Goal: Task Accomplishment & Management: Use online tool/utility

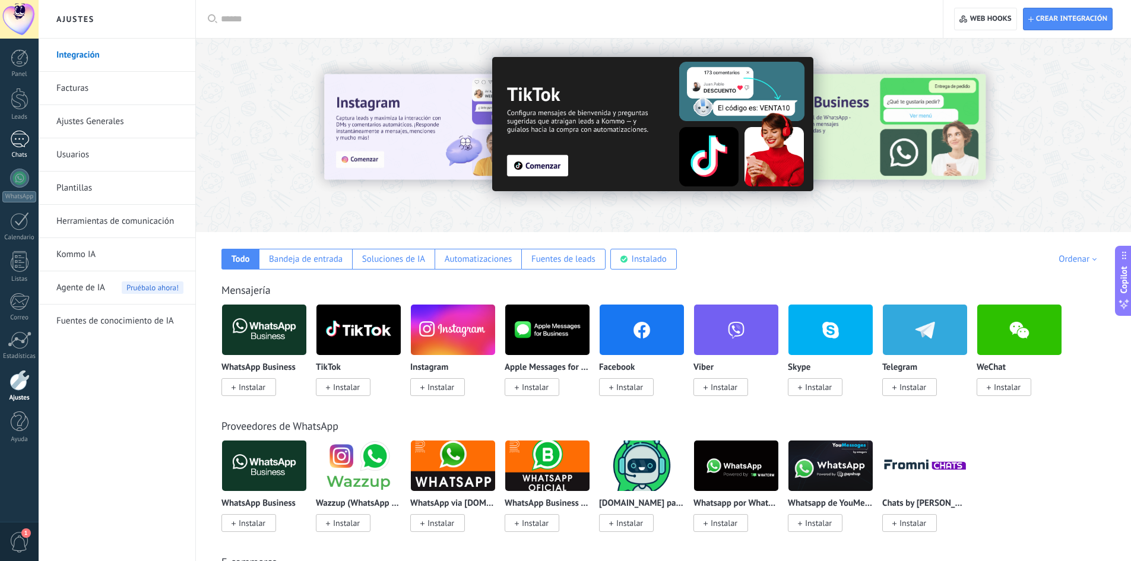
click at [20, 148] on link "Chats" at bounding box center [19, 145] width 39 height 29
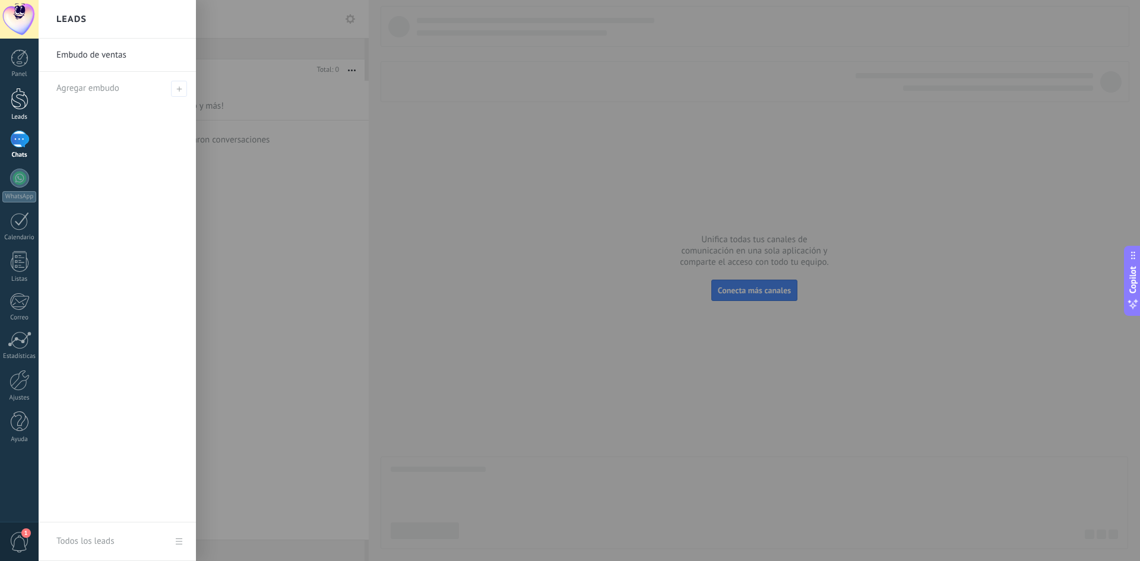
click at [23, 97] on div at bounding box center [20, 99] width 18 height 22
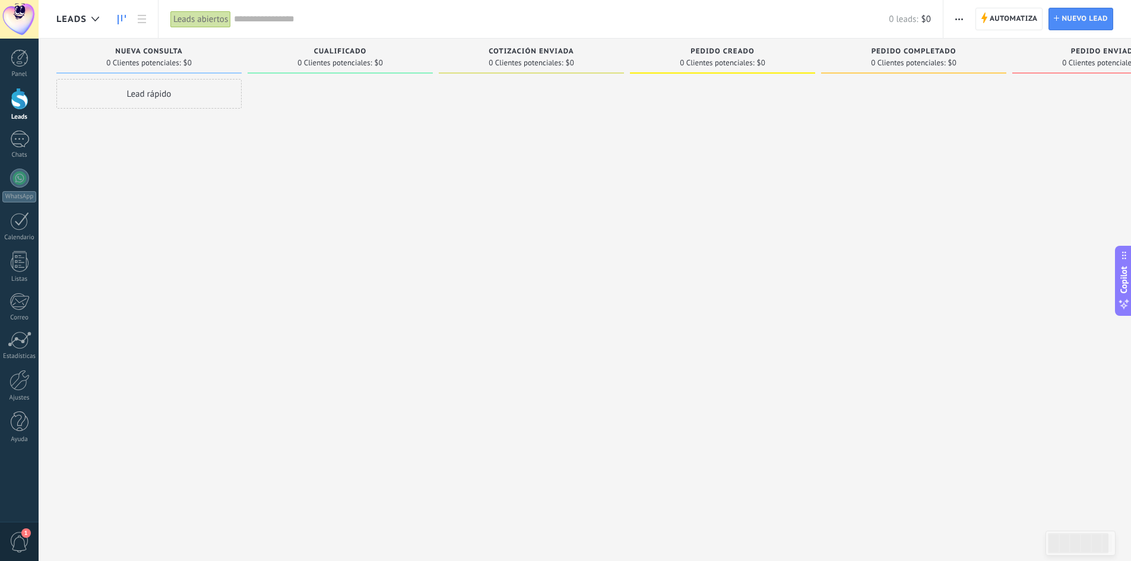
click at [18, 109] on div at bounding box center [20, 99] width 18 height 22
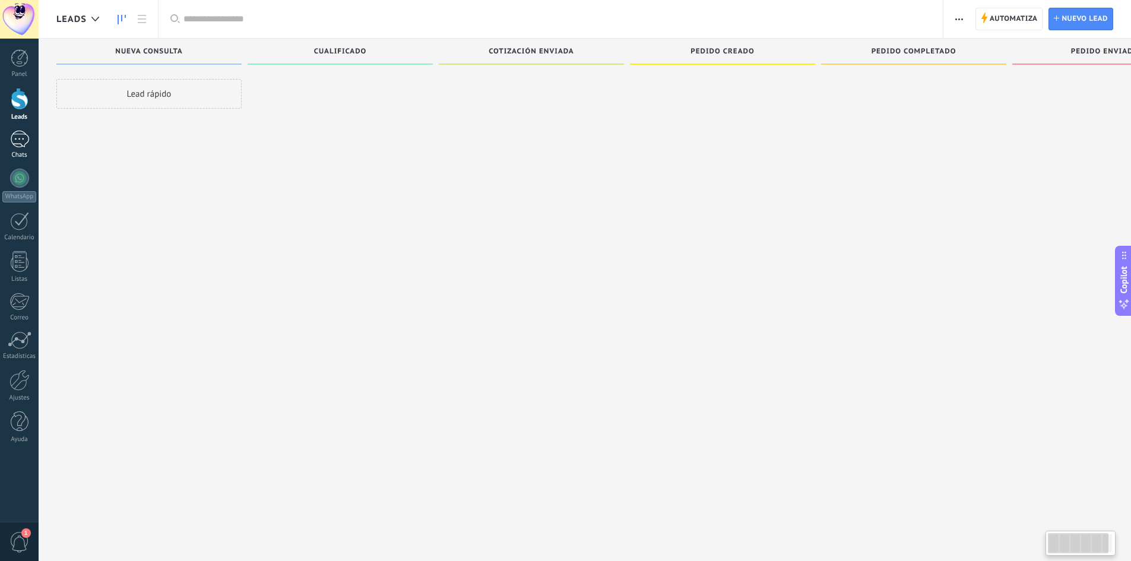
click at [18, 144] on div at bounding box center [19, 139] width 19 height 17
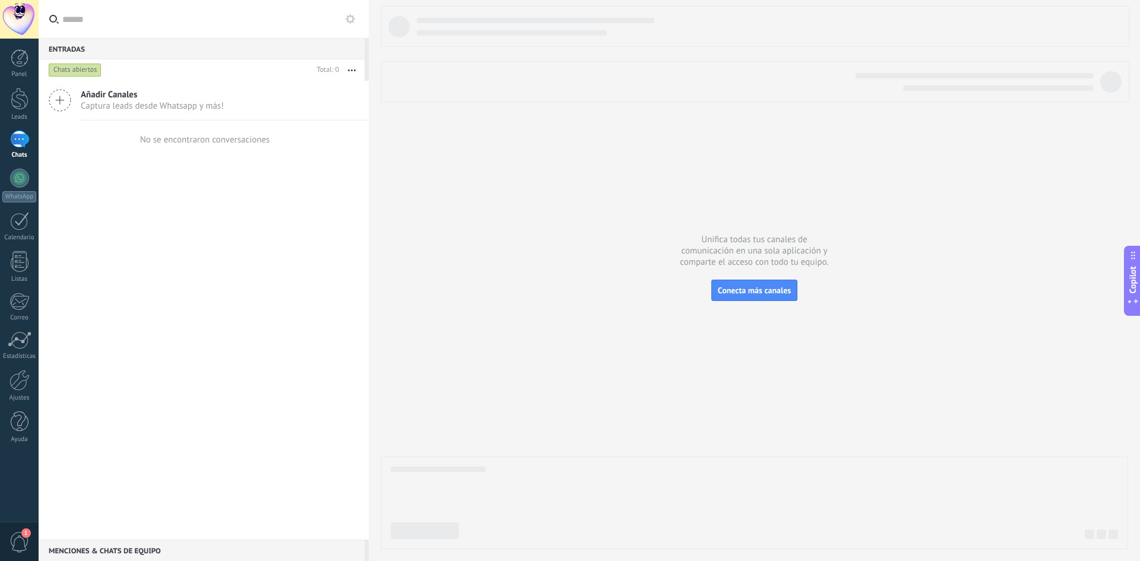
click at [190, 107] on span "Captura leads desde Whatsapp y más!" at bounding box center [152, 105] width 143 height 11
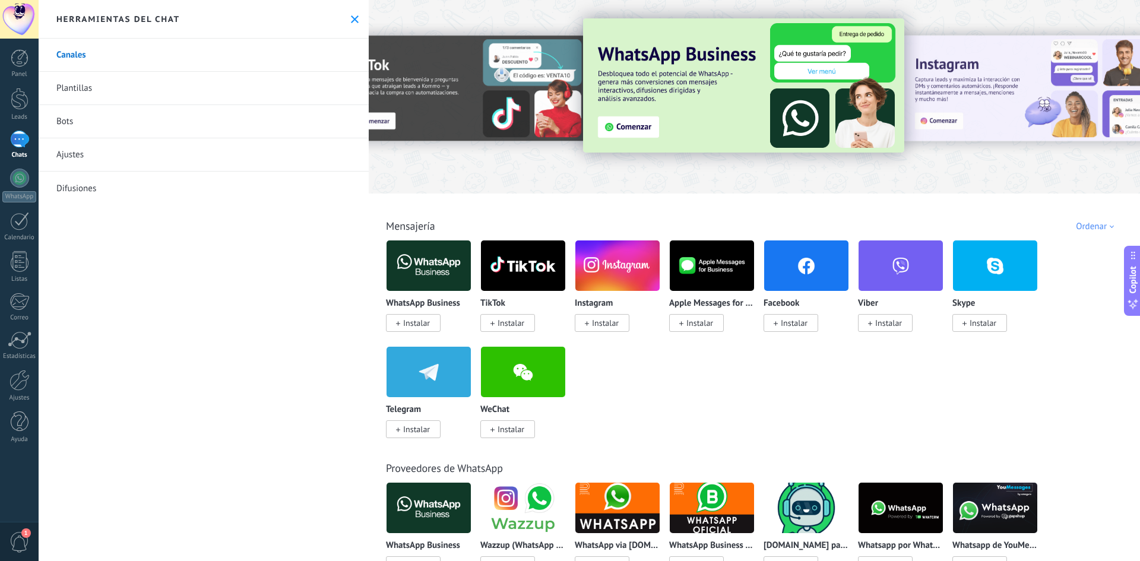
click at [126, 346] on div "Canales Plantillas Bots Ajustes Difusiones" at bounding box center [204, 300] width 330 height 523
drag, startPoint x: 350, startPoint y: 8, endPoint x: 349, endPoint y: 16, distance: 7.7
click at [350, 8] on div "Herramientas del chat" at bounding box center [204, 19] width 330 height 39
click at [351, 17] on use at bounding box center [355, 19] width 8 height 8
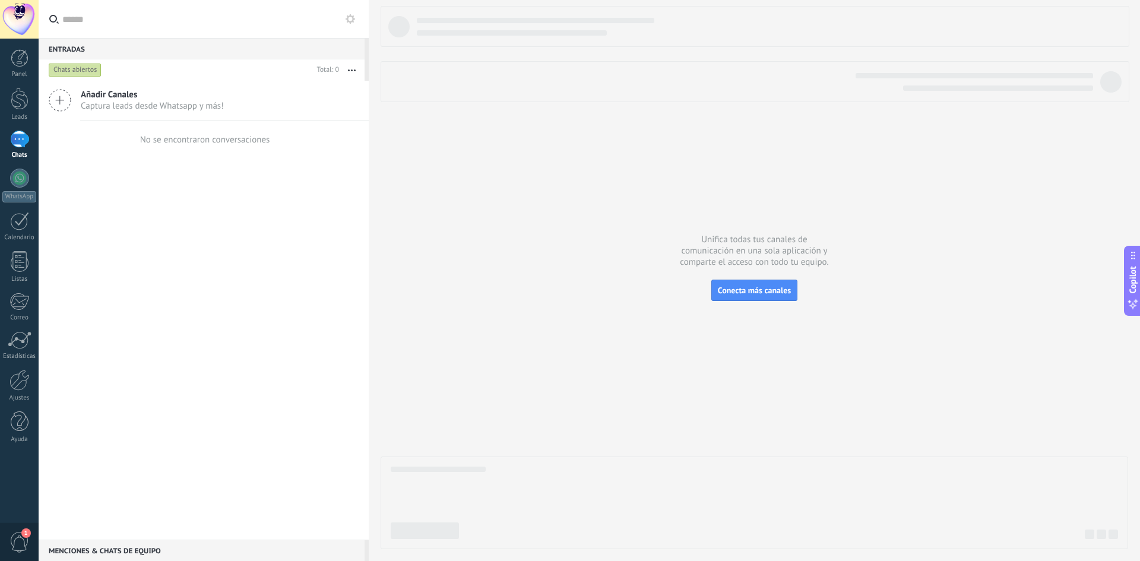
click at [566, 248] on div at bounding box center [755, 277] width 748 height 543
click at [430, 182] on div at bounding box center [755, 277] width 748 height 543
click at [356, 68] on button "button" at bounding box center [352, 69] width 26 height 21
click at [14, 393] on link "Ajustes" at bounding box center [19, 386] width 39 height 32
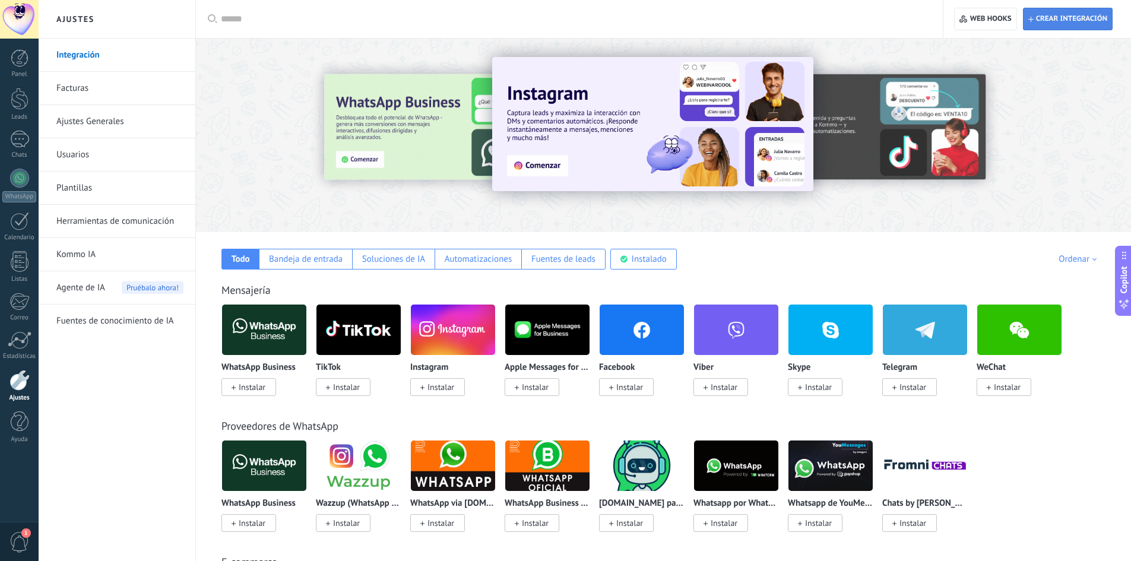
click at [1073, 27] on span "Crear integración" at bounding box center [1068, 18] width 79 height 21
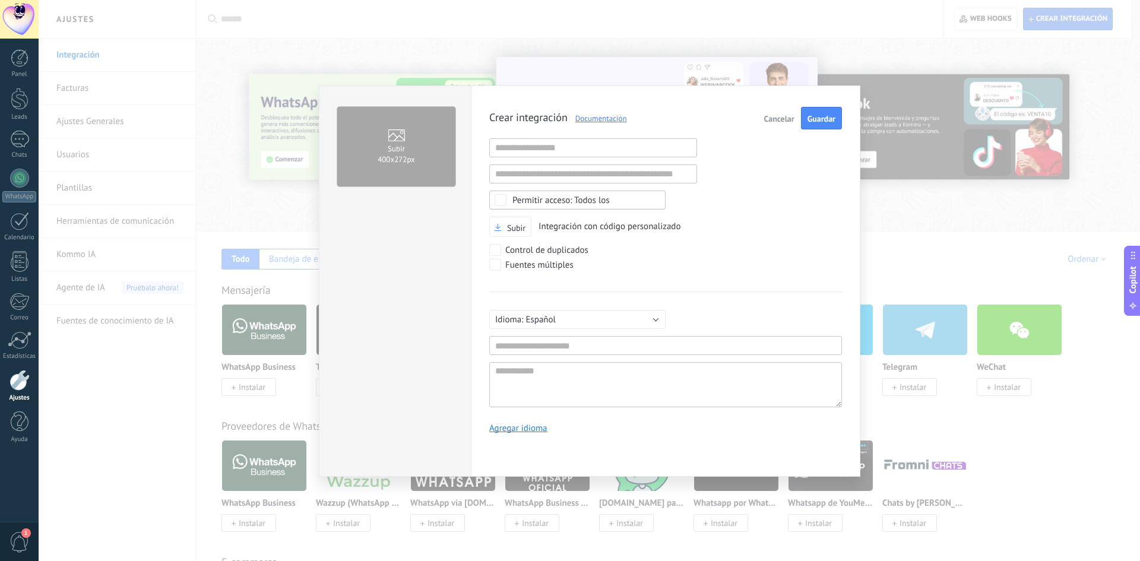
scroll to position [11, 0]
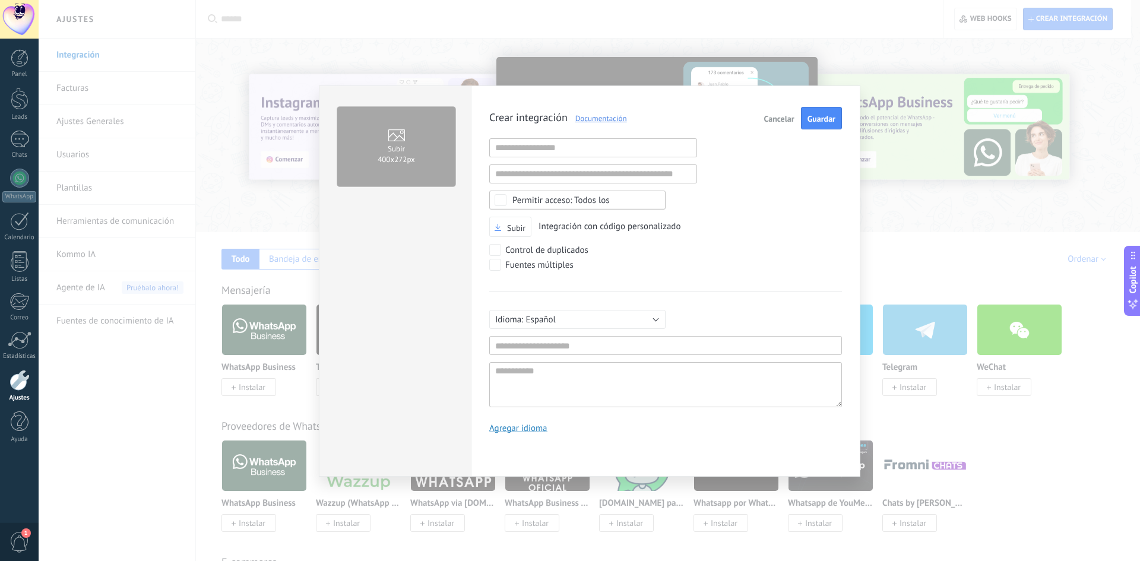
click at [544, 205] on div "Todos los" at bounding box center [577, 200] width 176 height 19
click at [738, 245] on div "Control de duplicados" at bounding box center [637, 251] width 297 height 15
